Goal: Find specific page/section: Find specific page/section

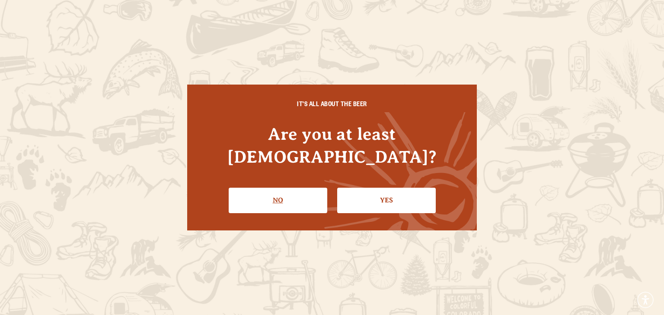
click at [292, 194] on link "No" at bounding box center [278, 200] width 99 height 25
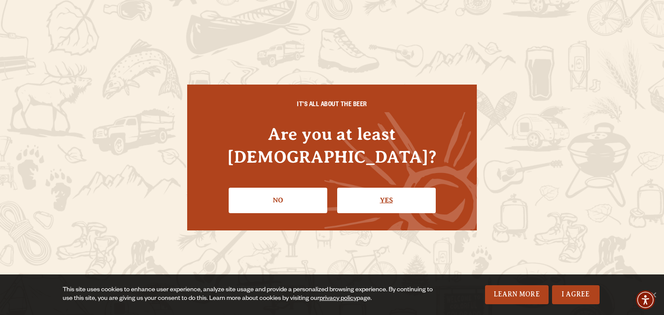
click at [377, 188] on link "Yes" at bounding box center [386, 200] width 99 height 25
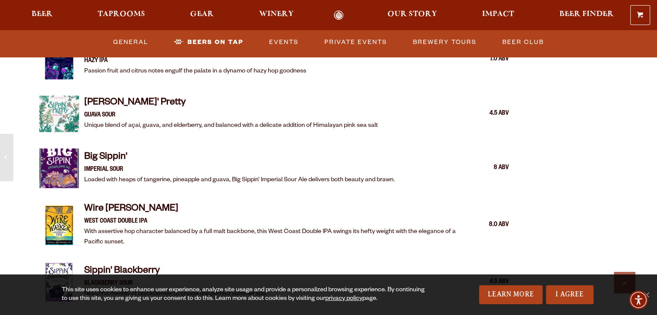
scroll to position [1347, 0]
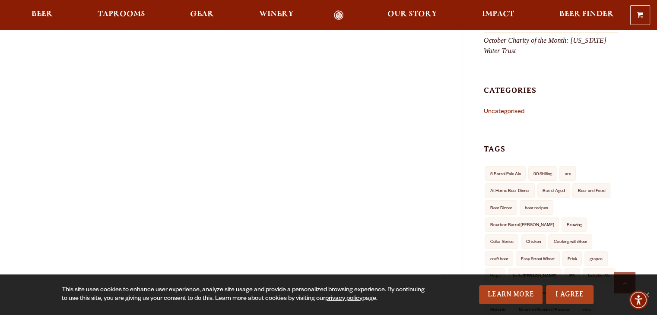
scroll to position [118, 0]
